Goal: Task Accomplishment & Management: Use online tool/utility

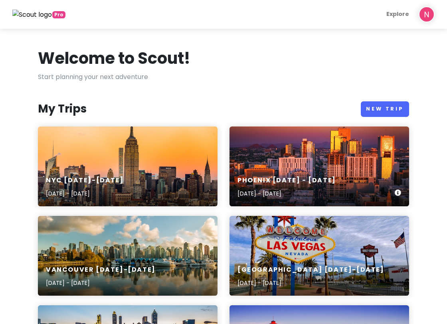
click at [297, 166] on div "Phoenix [DATE] - [DATE] [DATE] - [DATE]" at bounding box center [318, 166] width 179 height 80
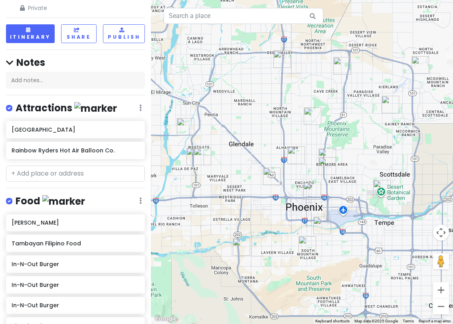
scroll to position [279, 0]
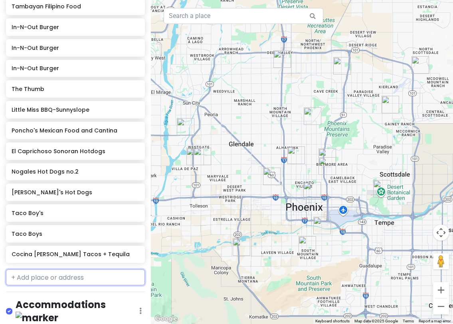
click at [36, 274] on input "text" at bounding box center [75, 277] width 139 height 16
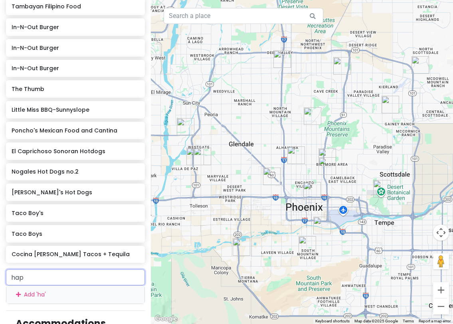
type input "hapa"
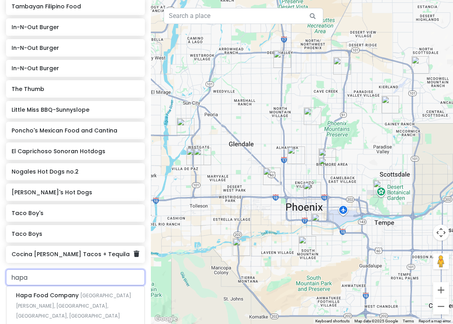
scroll to position [319, 0]
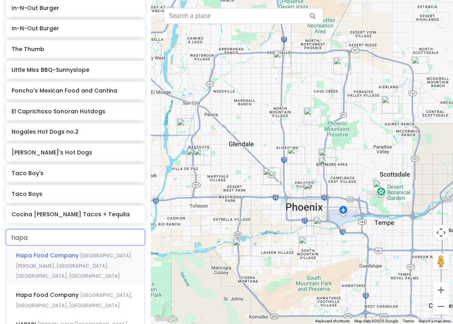
click at [64, 260] on div "Hapa Food Company [GEOGRAPHIC_DATA][PERSON_NAME], [GEOGRAPHIC_DATA], [GEOGRAPHI…" at bounding box center [75, 265] width 138 height 39
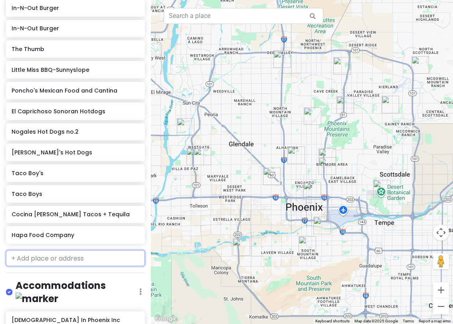
scroll to position [340, 0]
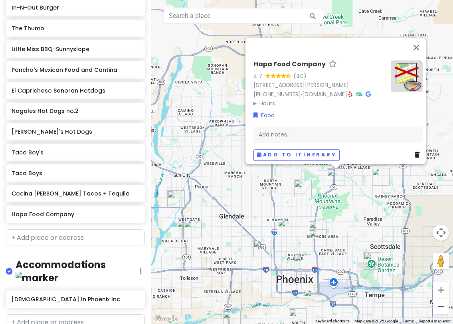
click at [354, 189] on div "Hapa Food Company 4.7 (40) [STREET_ADDRESS][PERSON_NAME] [PHONE_NUMBER] · [DOMA…" at bounding box center [302, 162] width 302 height 324
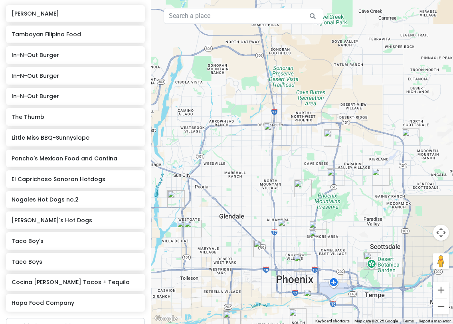
scroll to position [180, 0]
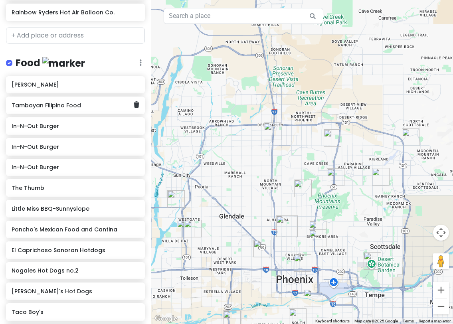
click at [84, 109] on div "Tambayan Filipino Food" at bounding box center [73, 105] width 122 height 11
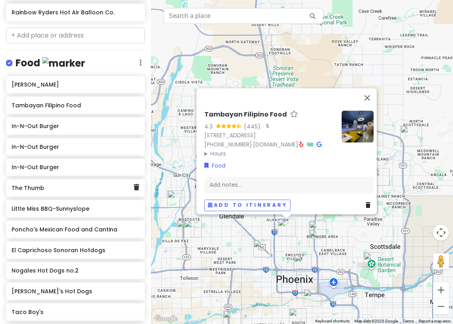
click at [76, 187] on h6 "The Thumb" at bounding box center [73, 187] width 122 height 7
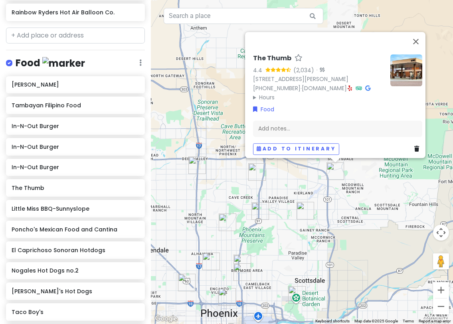
click at [352, 85] on icon at bounding box center [350, 88] width 4 height 6
click at [28, 215] on div "Little Miss BBQ-Sunnyslope" at bounding box center [75, 209] width 139 height 18
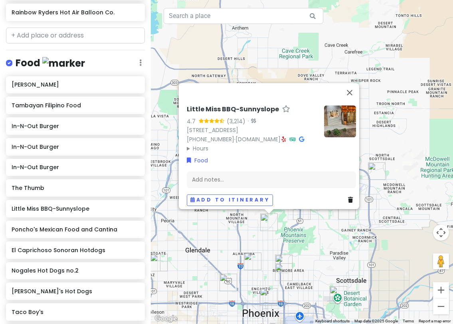
click at [286, 136] on icon at bounding box center [284, 139] width 4 height 6
click at [69, 232] on div "Poncho's Mexican Food and Cantina" at bounding box center [73, 229] width 122 height 11
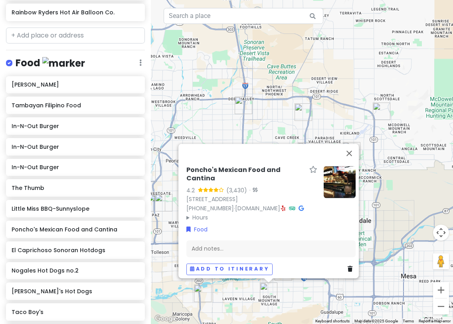
click at [281, 205] on icon at bounding box center [283, 208] width 4 height 6
click at [69, 254] on div "El Caprichoso Sonoran Hotdogs" at bounding box center [75, 250] width 139 height 18
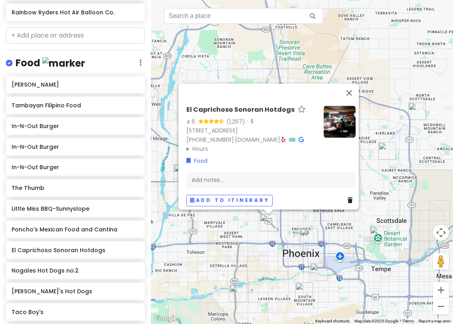
click at [286, 137] on icon at bounding box center [283, 140] width 4 height 6
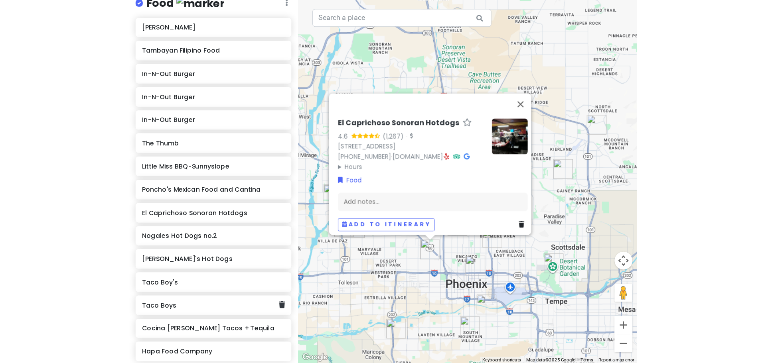
scroll to position [300, 0]
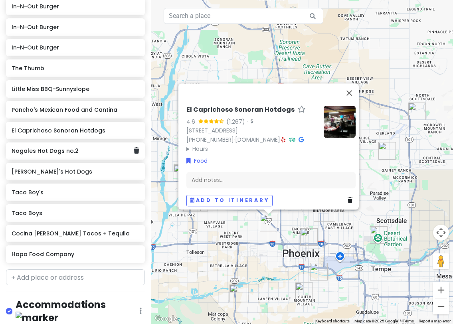
click at [64, 153] on h6 "Nogales Hot Dogs no.2" at bounding box center [73, 150] width 122 height 7
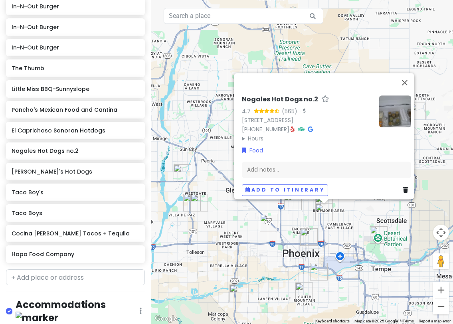
click at [290, 126] on icon at bounding box center [292, 129] width 4 height 6
click at [56, 171] on h6 "[PERSON_NAME]'s Hot Dogs" at bounding box center [73, 171] width 122 height 7
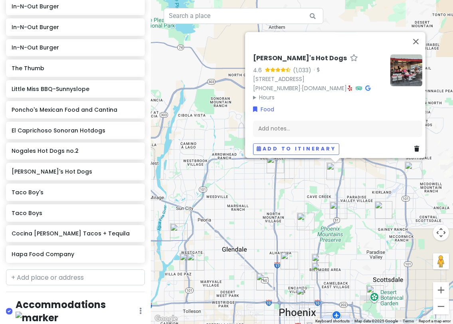
click at [352, 85] on icon at bounding box center [350, 88] width 4 height 6
click at [357, 83] on div "[PERSON_NAME]'s Hot Dogs 4.6 (1,033) · [STREET_ADDRESS] [PHONE_NUMBER] · [DOMAI…" at bounding box center [318, 77] width 131 height 47
click at [352, 85] on icon at bounding box center [350, 88] width 4 height 6
click at [61, 213] on h6 "Taco Boys" at bounding box center [73, 212] width 122 height 7
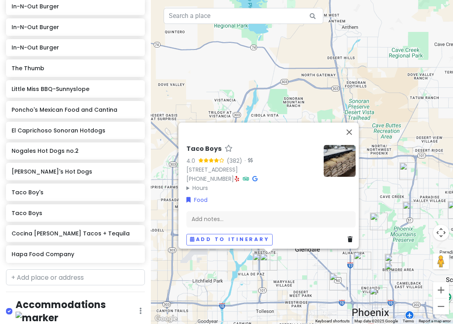
click at [65, 202] on div "Allora Gelato Tambayan Filipino Food In-N-Out Burger In-N-Out Burger In-N-Out B…" at bounding box center [75, 112] width 151 height 310
click at [60, 193] on h6 "Taco Boy's" at bounding box center [73, 192] width 122 height 7
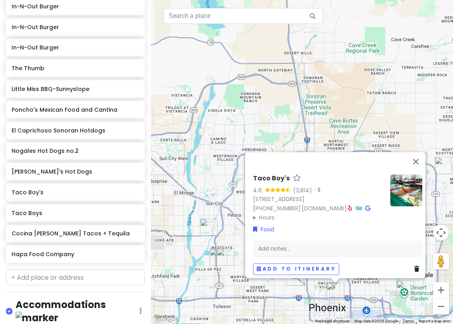
click at [348, 205] on icon at bounding box center [350, 208] width 4 height 6
click at [80, 236] on div "Cocina [PERSON_NAME] Tacos + Tequila" at bounding box center [73, 233] width 122 height 11
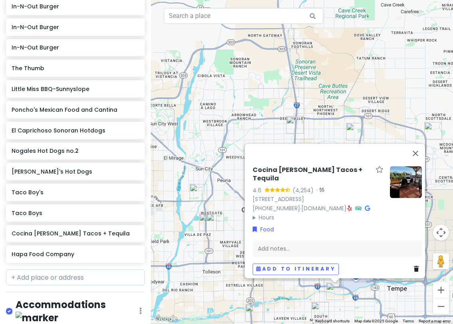
click at [347, 205] on icon at bounding box center [349, 208] width 4 height 6
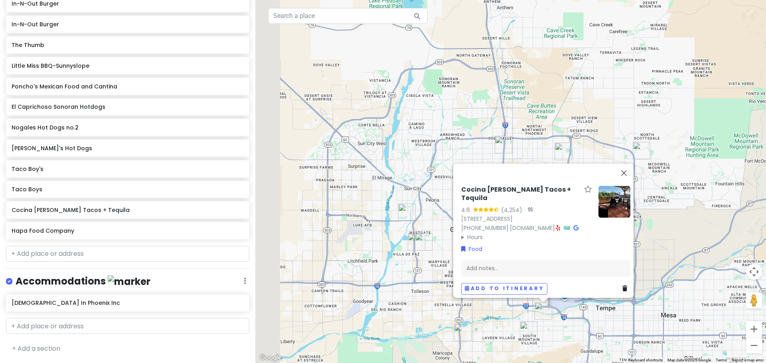
scroll to position [297, 0]
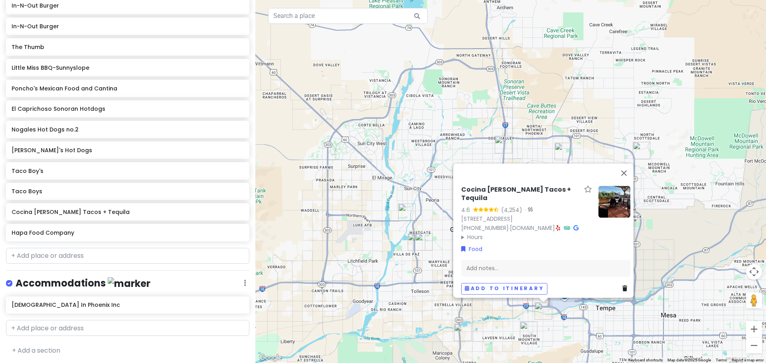
click at [423, 274] on div "Cocina [PERSON_NAME] Tacos + Tequila 4.6 (4,254) · [STREET_ADDRESS] [PHONE_NUMB…" at bounding box center [510, 181] width 511 height 363
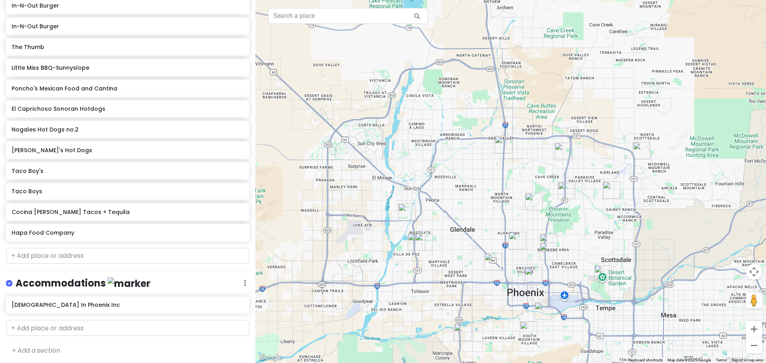
click at [407, 210] on img "Rainbow Ryders Hot Air Balloon Co." at bounding box center [407, 213] width 18 height 18
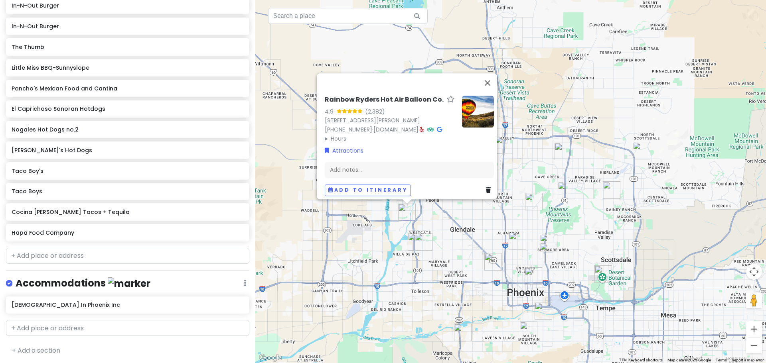
click at [402, 280] on div "Rainbow Ryders Hot Air Balloon Co. 4.9 (2,382) [STREET_ADDRESS][PERSON_NAME] [P…" at bounding box center [510, 181] width 511 height 363
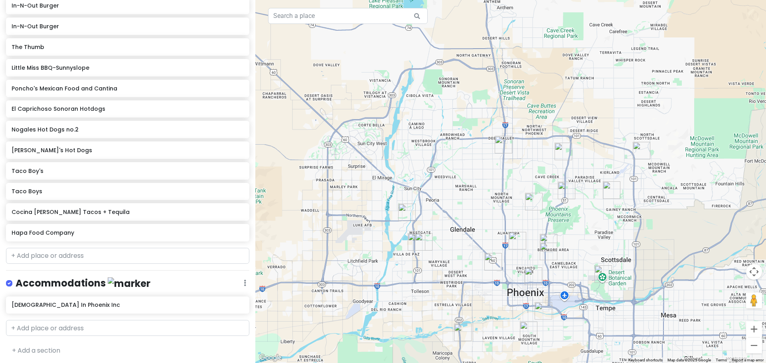
click at [446, 272] on img "Desert Botanical Garden" at bounding box center [603, 275] width 18 height 18
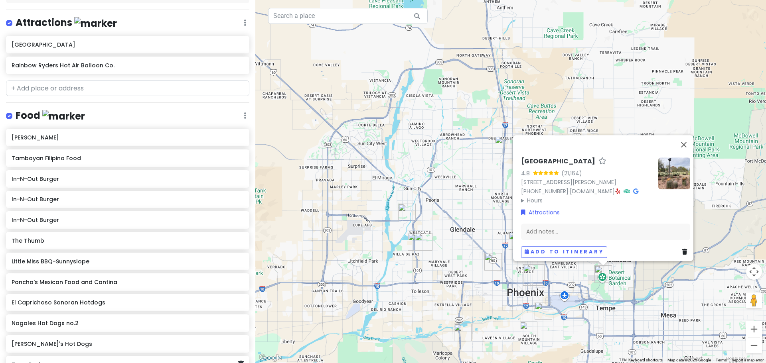
scroll to position [0, 0]
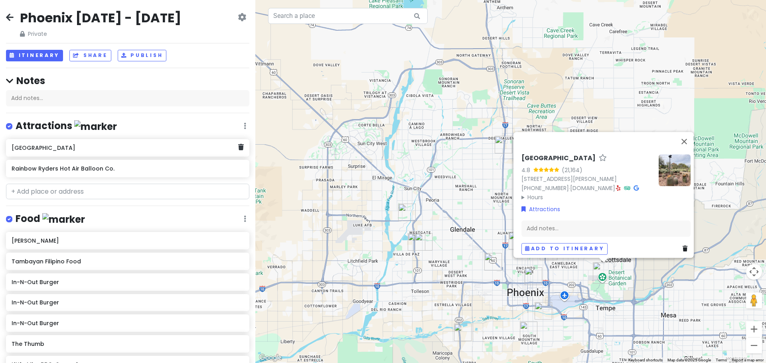
click at [156, 154] on div "[GEOGRAPHIC_DATA]" at bounding box center [127, 148] width 243 height 18
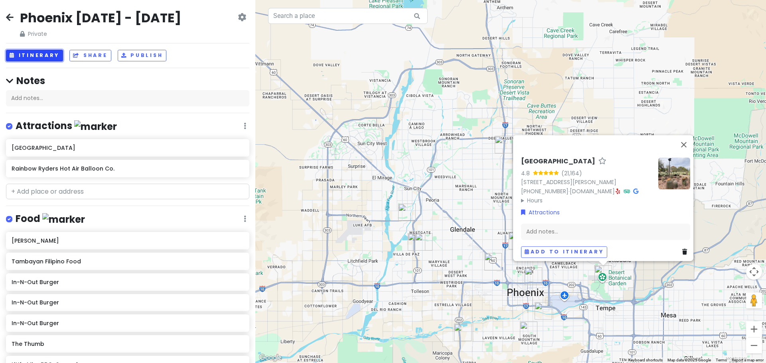
click at [28, 54] on button "Itinerary" at bounding box center [34, 56] width 57 height 12
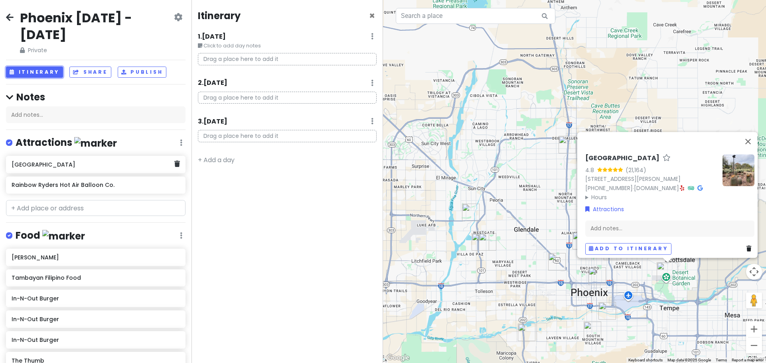
click at [90, 161] on h6 "[GEOGRAPHIC_DATA]" at bounding box center [93, 164] width 162 height 7
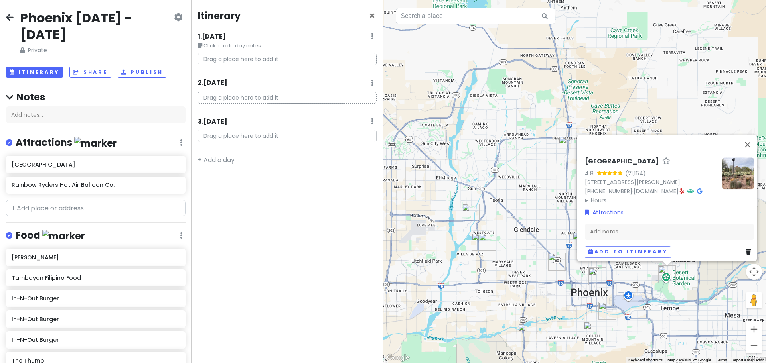
click at [446, 196] on summary "Hours" at bounding box center [650, 200] width 131 height 9
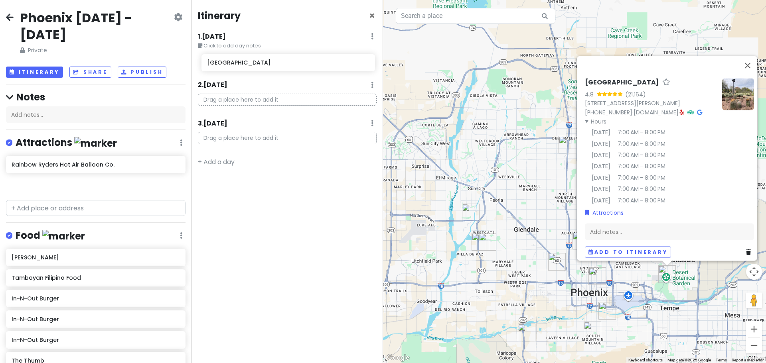
drag, startPoint x: 66, startPoint y: 149, endPoint x: 262, endPoint y: 65, distance: 213.0
click at [262, 65] on div "Phoenix [DATE] - [DATE] Private Change Dates Make a Copy Delete Trip Give Feedb…" at bounding box center [383, 181] width 766 height 363
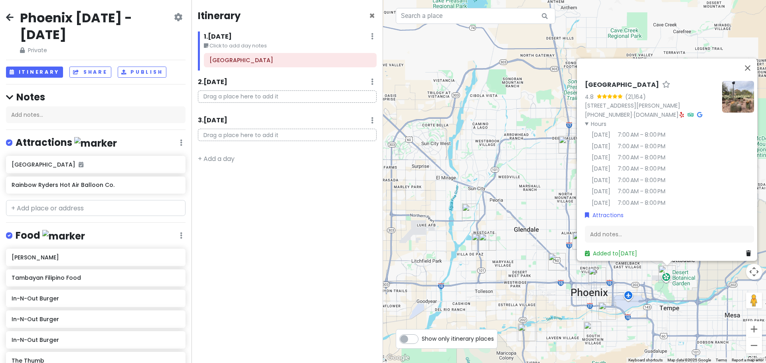
click at [446, 288] on div "[GEOGRAPHIC_DATA] 4.8 (21,164) [STREET_ADDRESS][PERSON_NAME] [PHONE_NUMBER] · […" at bounding box center [574, 181] width 383 height 363
